Goal: Task Accomplishment & Management: Use online tool/utility

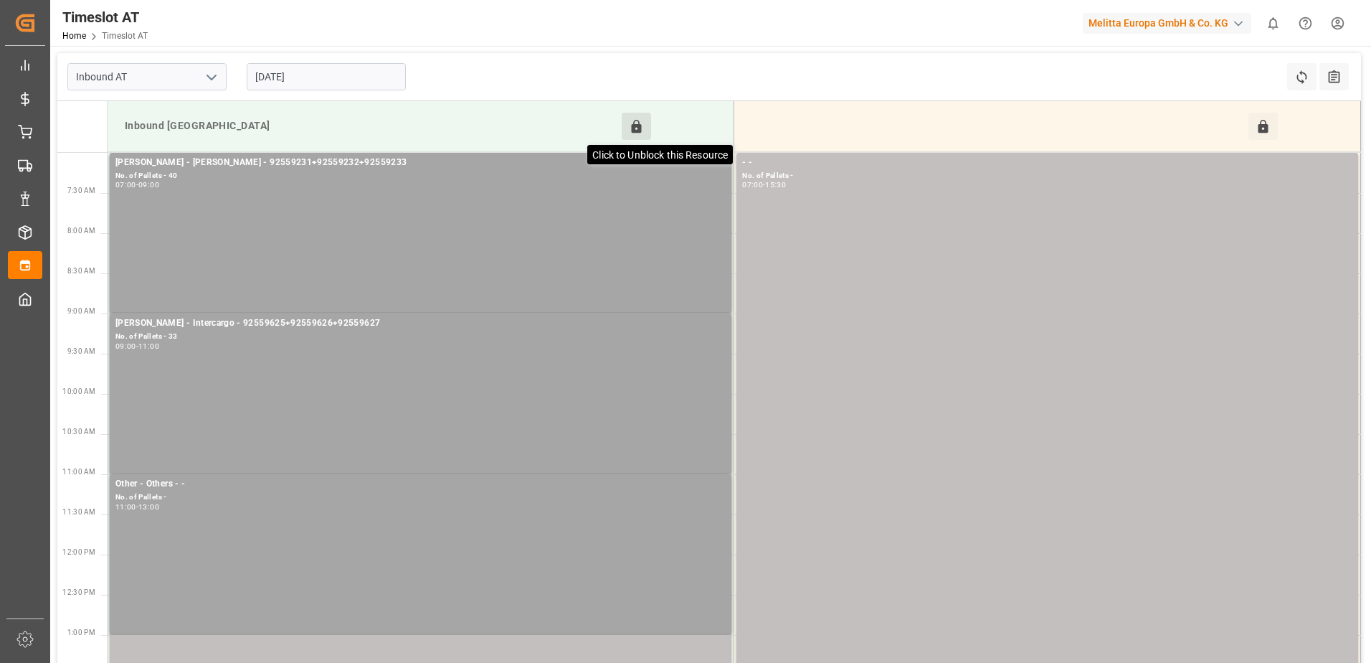
click at [641, 127] on icon at bounding box center [637, 126] width 10 height 13
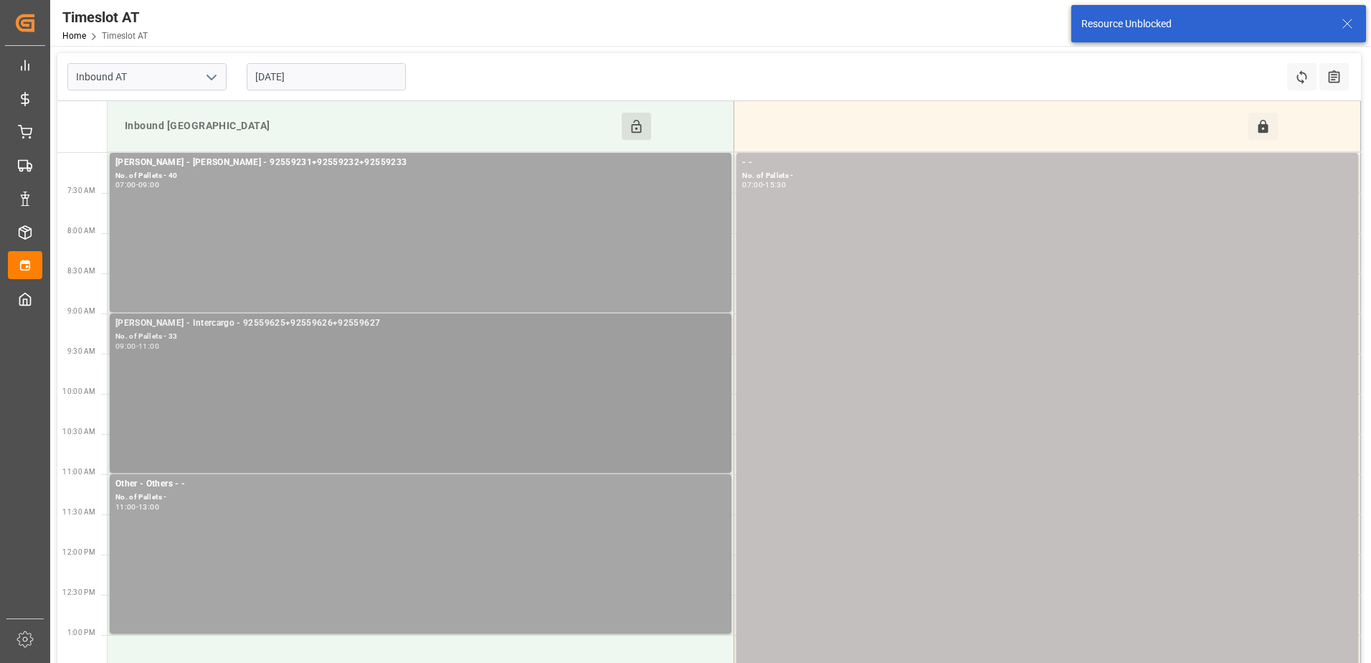
click at [387, 351] on div "[PERSON_NAME] - Intercargo - 92559625+92559626+92559627 No. of Pallets - 33 09:…" at bounding box center [420, 393] width 610 height 154
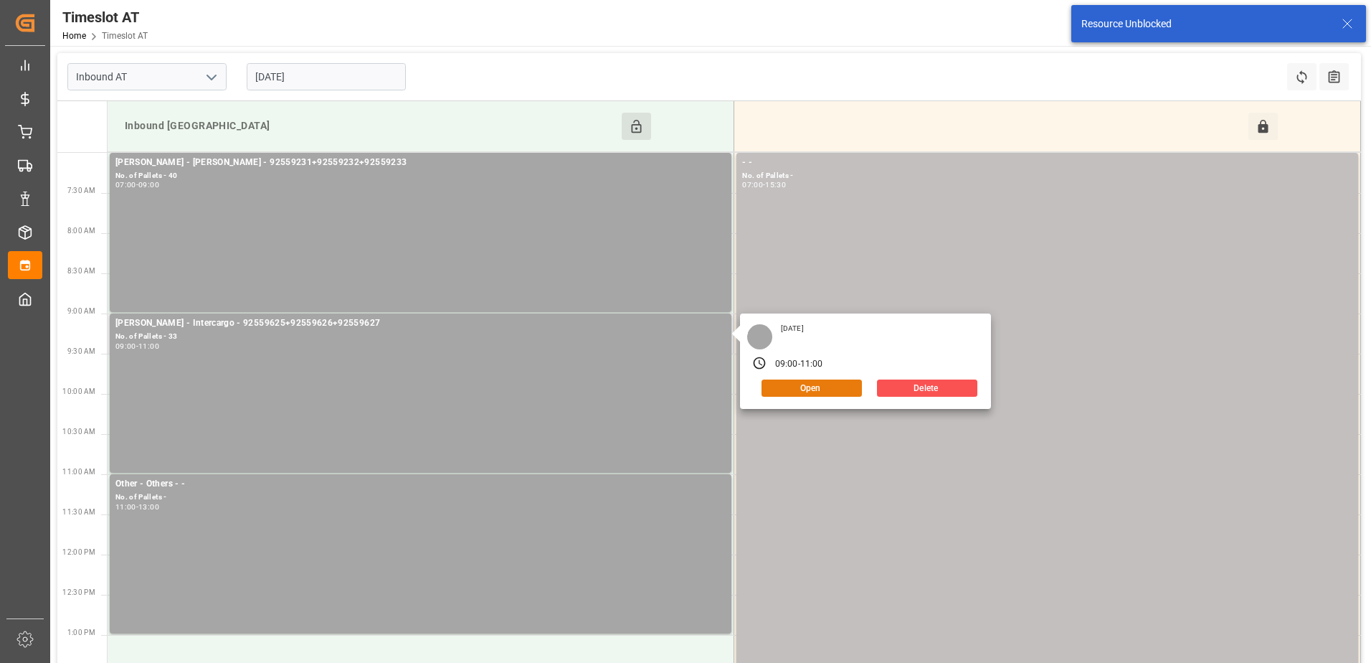
click at [816, 391] on button "Open" at bounding box center [812, 387] width 100 height 17
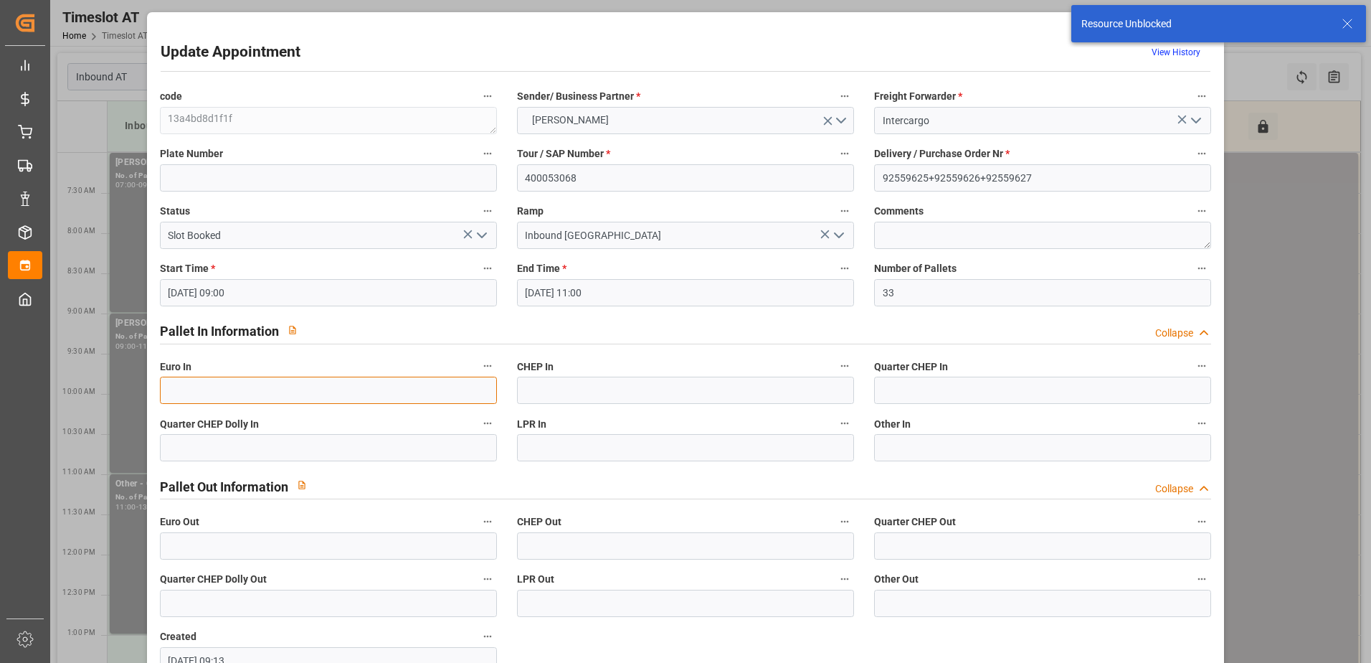
click at [351, 391] on input "text" at bounding box center [328, 390] width 337 height 27
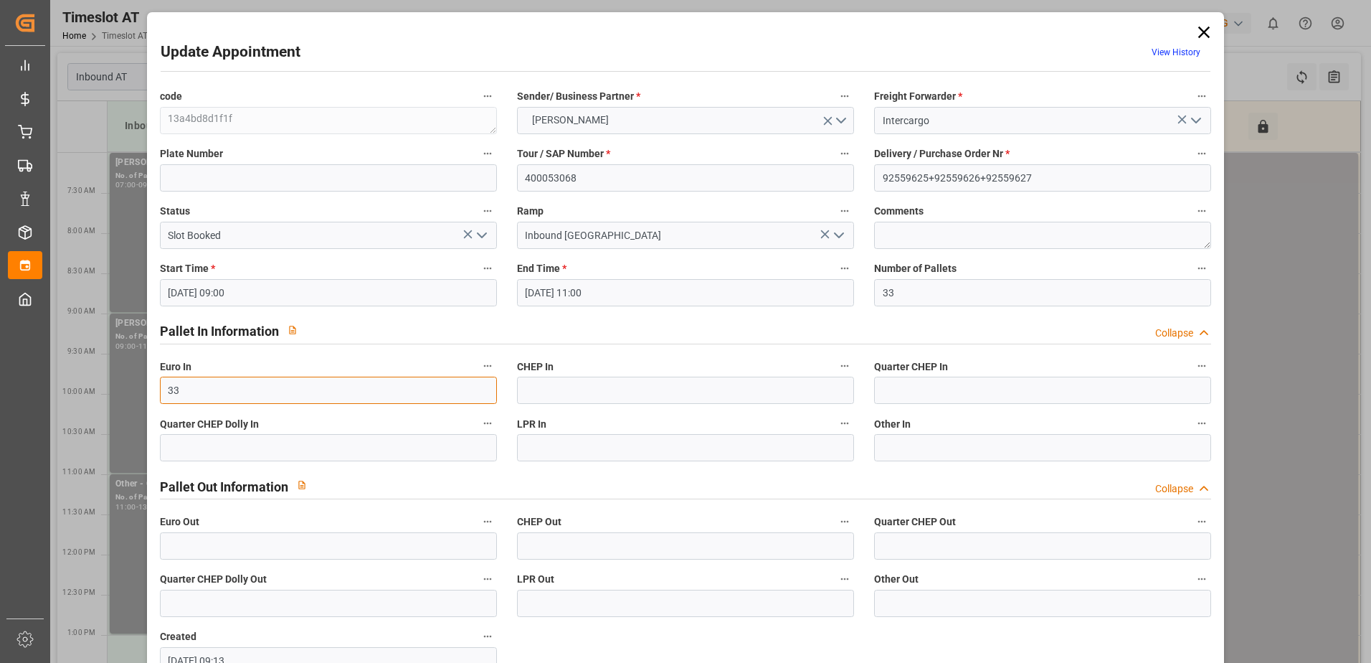
type input "33"
click at [479, 235] on icon "open menu" at bounding box center [481, 235] width 17 height 17
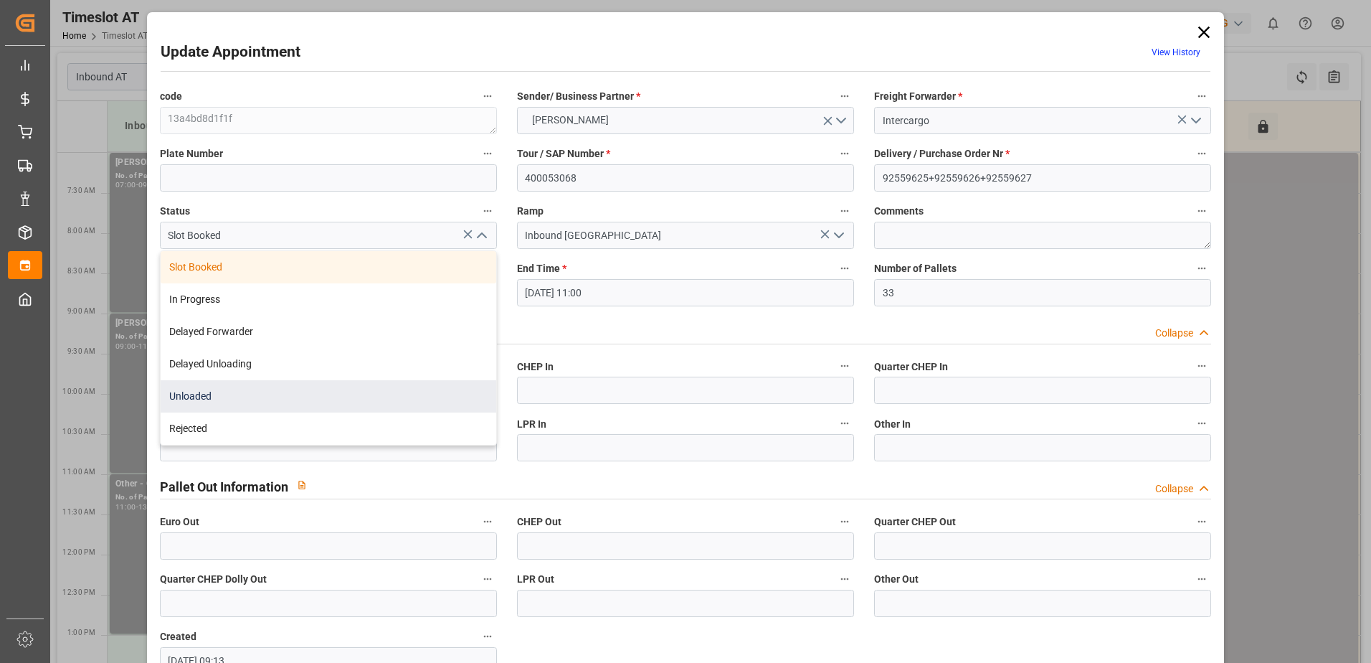
click at [298, 391] on div "Unloaded" at bounding box center [329, 396] width 336 height 32
type input "Unloaded"
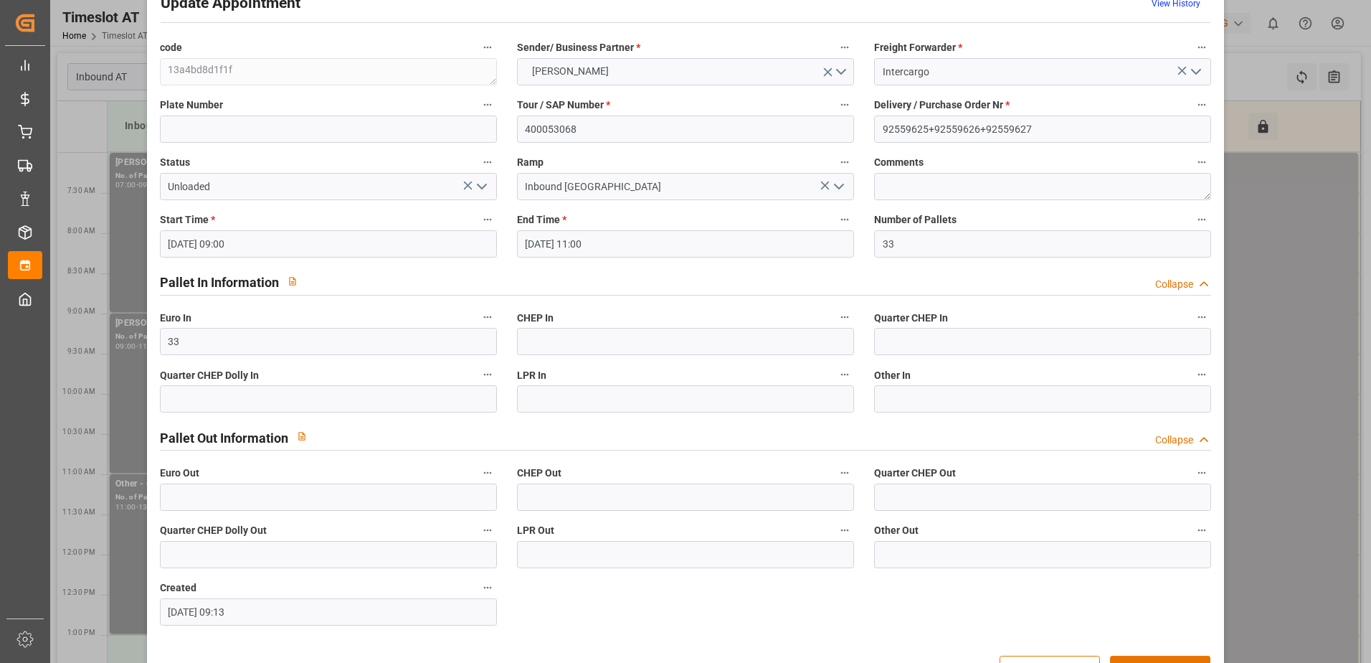
scroll to position [95, 0]
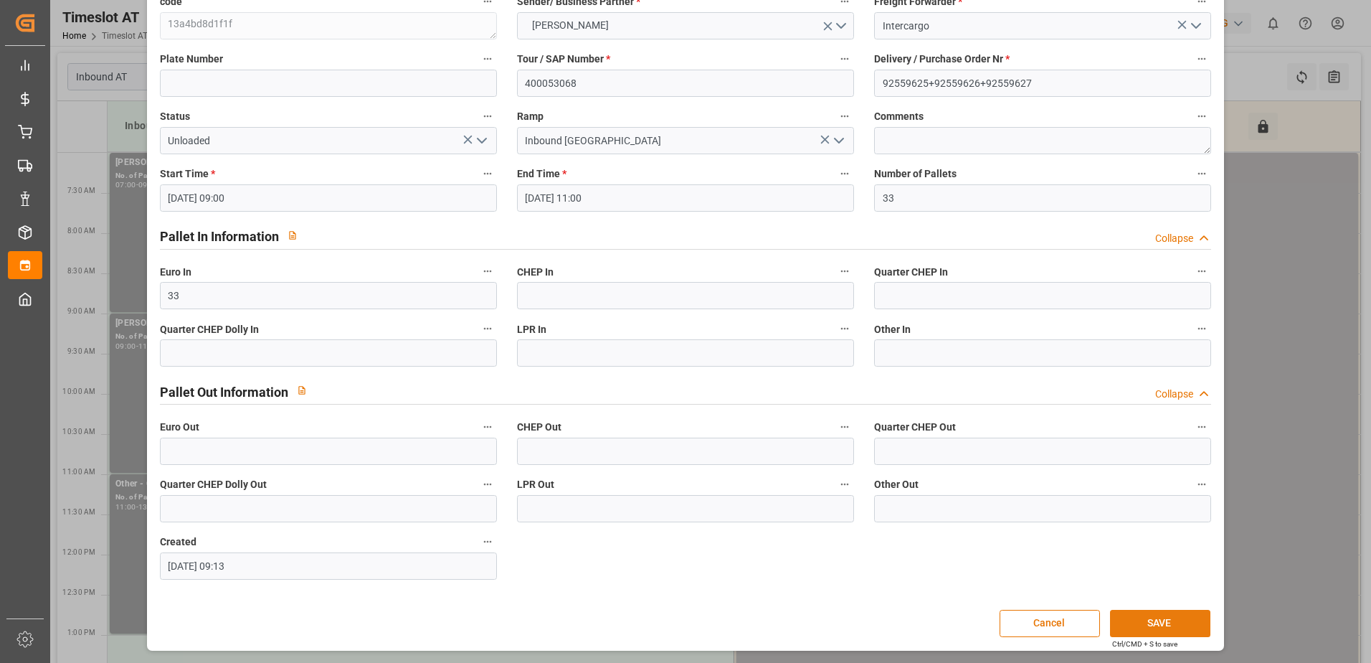
click at [1168, 628] on button "SAVE" at bounding box center [1160, 623] width 100 height 27
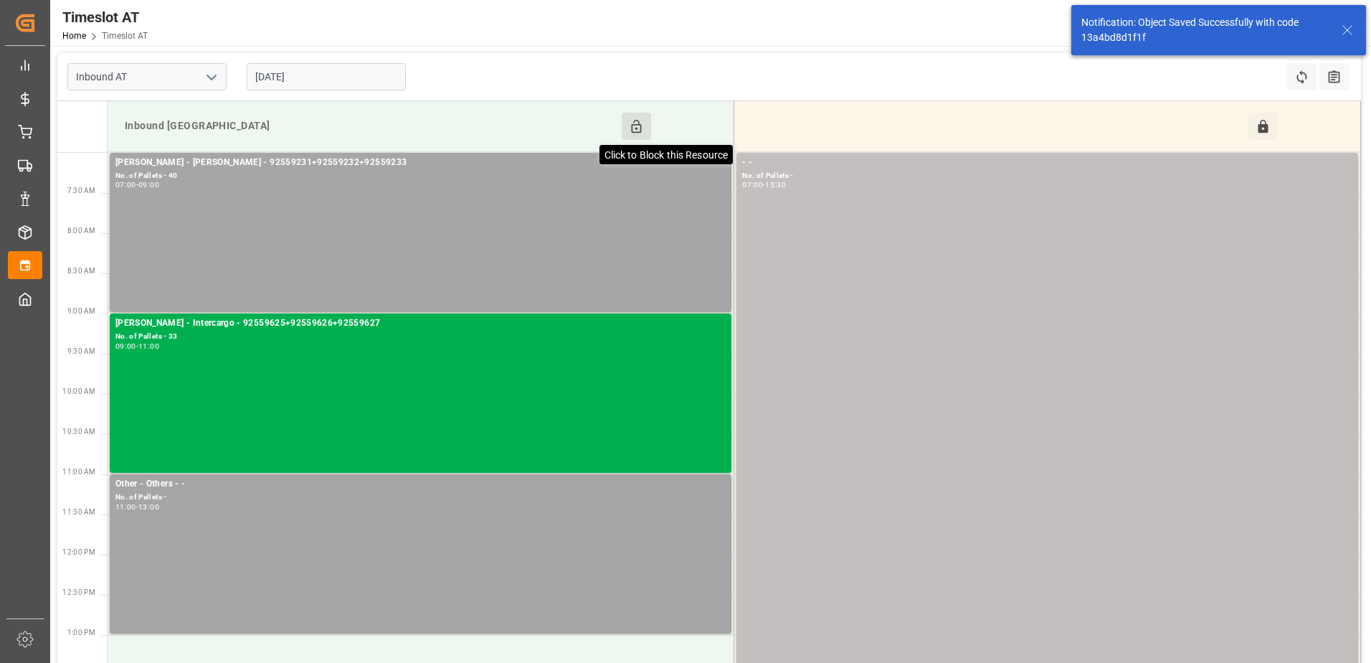
click at [633, 119] on icon at bounding box center [636, 126] width 15 height 15
